Goal: Task Accomplishment & Management: Complete application form

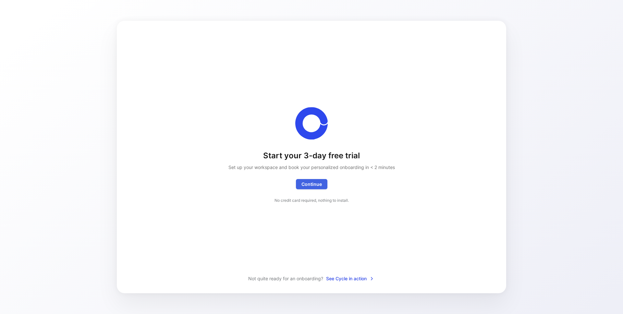
click at [313, 186] on span "Continue Exceptionally, you'll get access to a white glove onboarding as we're …" at bounding box center [311, 184] width 20 height 8
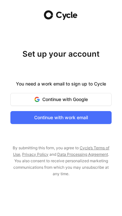
click at [66, 100] on span "Continue with Google" at bounding box center [60, 100] width 85 height 8
click at [68, 117] on span "Continue with work email" at bounding box center [60, 118] width 85 height 8
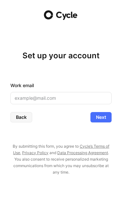
type input "[EMAIL_ADDRESS][DOMAIN_NAME]"
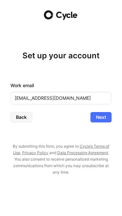
click at [104, 119] on span "Next" at bounding box center [101, 118] width 10 height 8
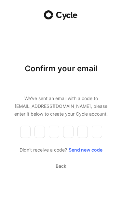
click at [27, 130] on input "number" at bounding box center [25, 132] width 10 height 12
click at [27, 132] on input "number" at bounding box center [25, 132] width 10 height 12
type input "5"
type input "7"
type input "2"
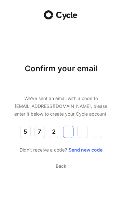
type input "0"
type input "7"
type input "9"
